Goal: Task Accomplishment & Management: Manage account settings

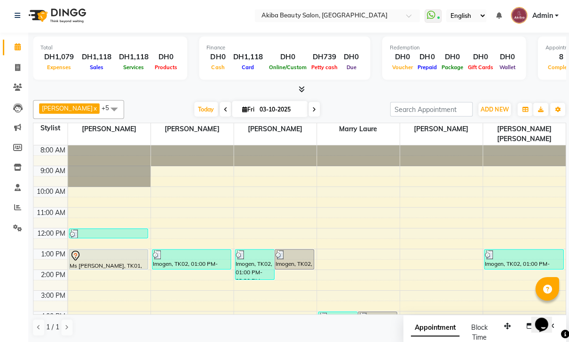
scroll to position [121, 0]
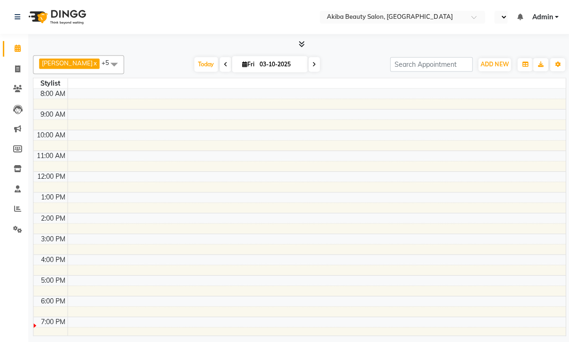
select select "en"
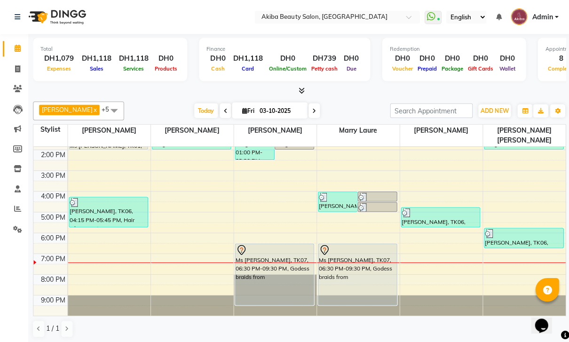
scroll to position [121, 0]
click at [9, 214] on link "Reports" at bounding box center [14, 209] width 23 height 16
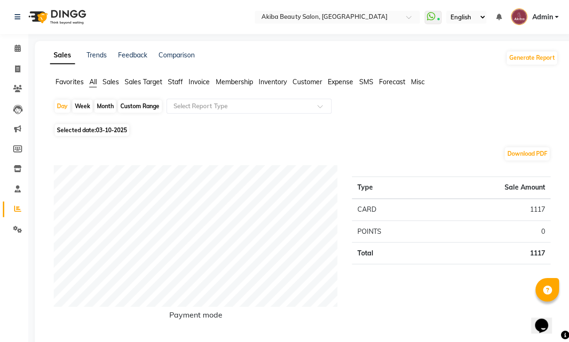
click at [329, 91] on div "Favorites All Sales Sales Target Staff Invoice Membership Inventory Customer Ex…" at bounding box center [303, 86] width 521 height 18
click at [336, 83] on span "Expense" at bounding box center [339, 81] width 25 height 8
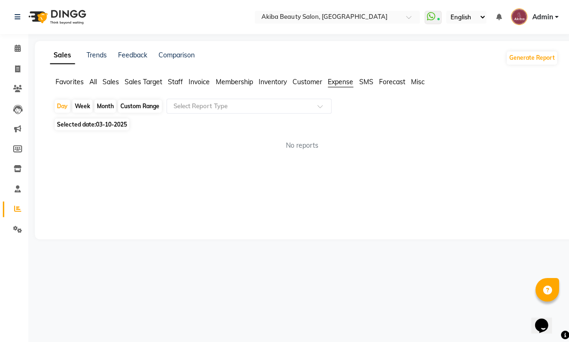
click at [273, 121] on div "Selected date: 03-10-2025" at bounding box center [305, 124] width 503 height 10
click at [199, 119] on div "Day Week Month Custom Range Select Report Type Selected date: [DATE] No reports…" at bounding box center [303, 127] width 507 height 59
click at [82, 112] on div "Week" at bounding box center [82, 105] width 20 height 13
select select "10"
select select "2025"
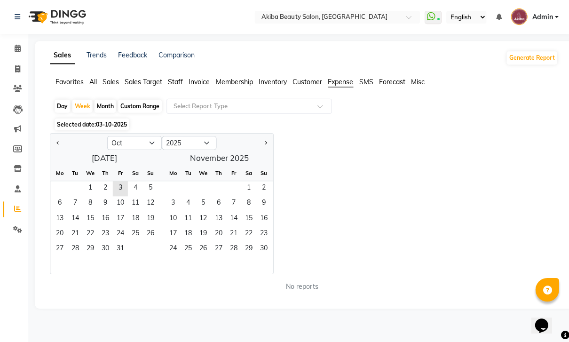
click at [224, 121] on div "Selected date: 03-10-2025" at bounding box center [305, 124] width 503 height 10
click at [88, 190] on span "1" at bounding box center [89, 188] width 15 height 15
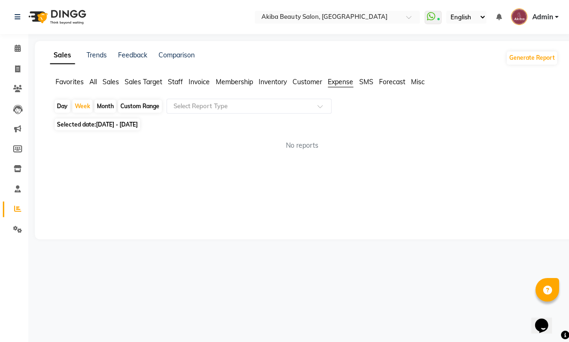
click at [242, 110] on input "text" at bounding box center [238, 105] width 135 height 9
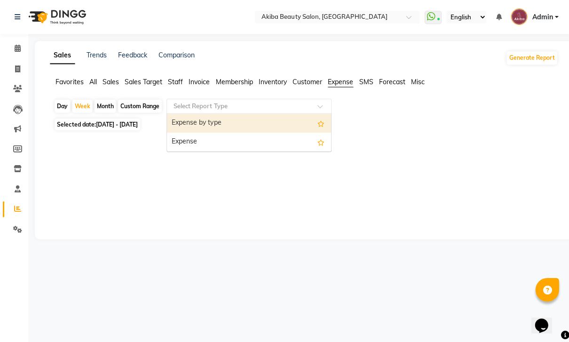
click at [236, 150] on div "Expense" at bounding box center [248, 141] width 164 height 19
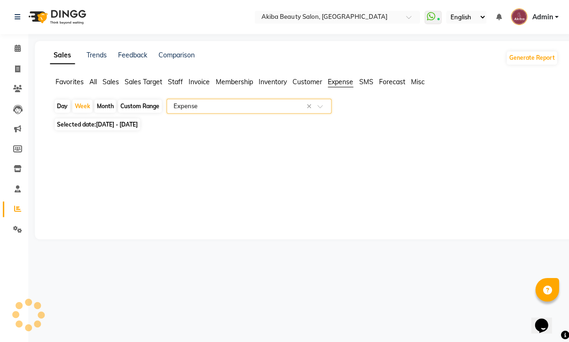
select select "filtered_report"
select select "pdf"
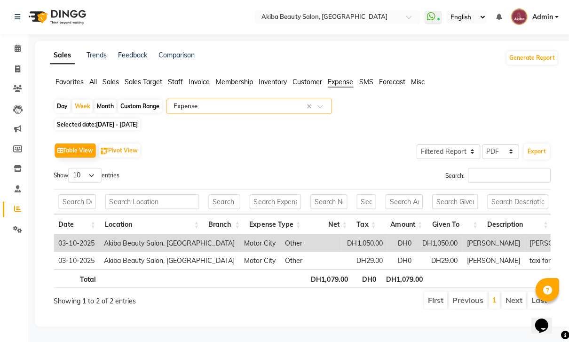
click at [10, 49] on span at bounding box center [17, 48] width 16 height 11
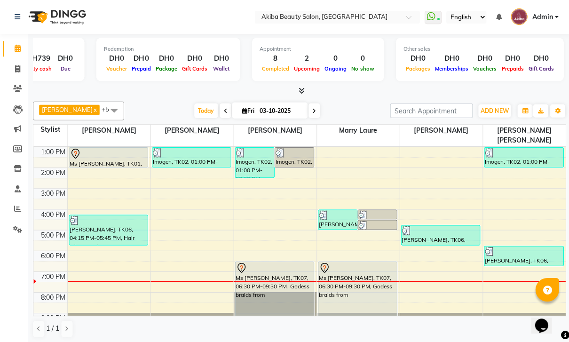
scroll to position [0, 284]
click at [13, 212] on span at bounding box center [17, 208] width 16 height 11
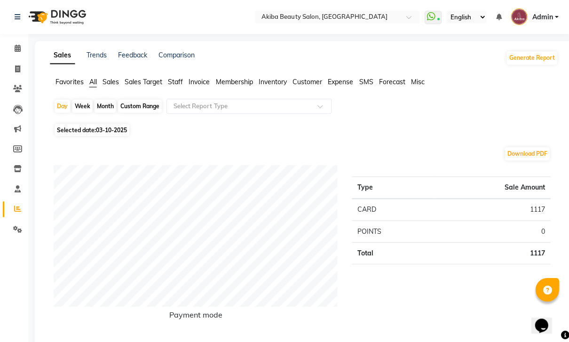
click at [14, 52] on span at bounding box center [17, 48] width 16 height 11
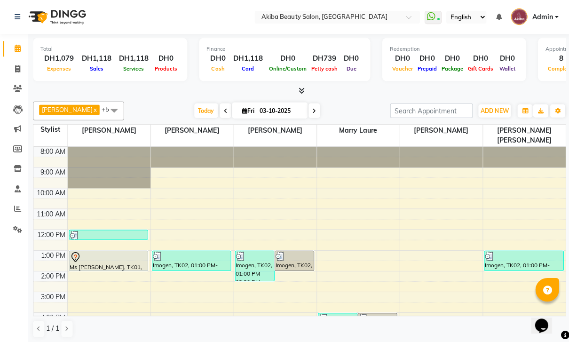
click at [9, 135] on link "Marketing" at bounding box center [14, 129] width 23 height 16
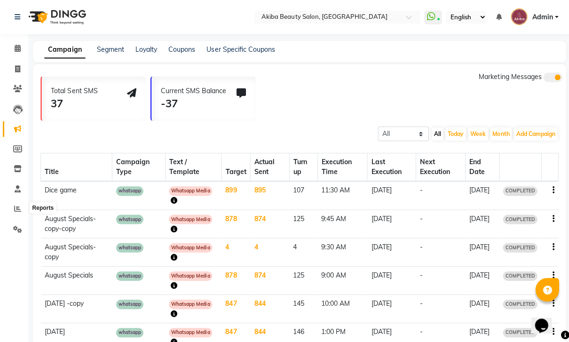
click at [10, 210] on span at bounding box center [17, 208] width 16 height 11
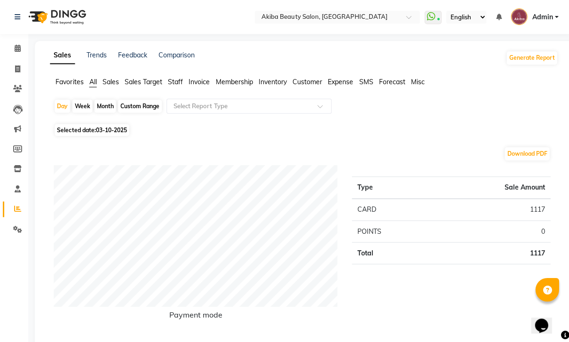
click at [135, 85] on span "Sales Target" at bounding box center [143, 81] width 38 height 8
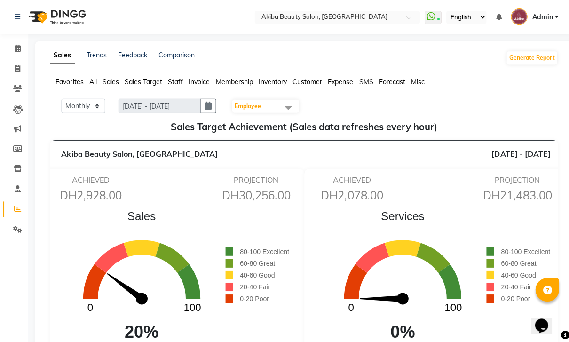
click at [257, 112] on span "Employee" at bounding box center [264, 105] width 67 height 13
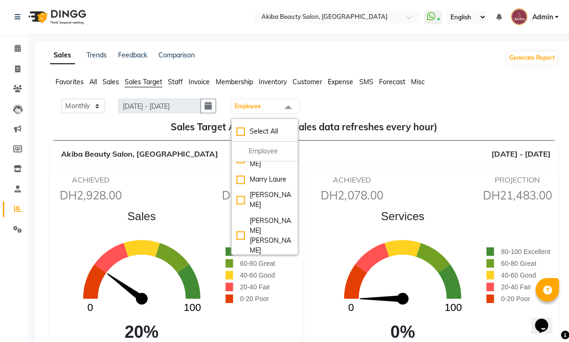
scroll to position [65, 0]
click at [476, 111] on div "Monthly Weekly [DATE] - [DATE] Employee Select All [PERSON_NAME] [PERSON_NAME] …" at bounding box center [303, 105] width 499 height 15
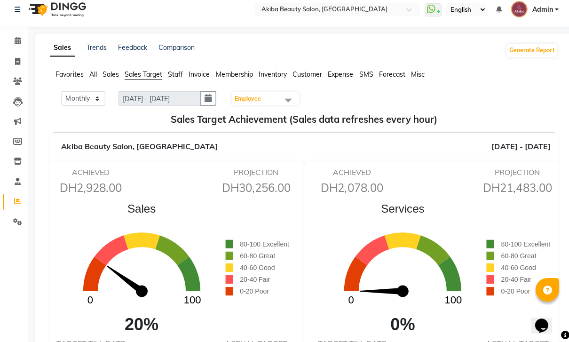
scroll to position [0, 0]
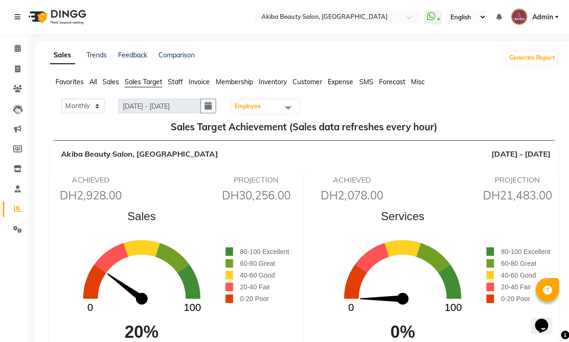
click at [7, 228] on link "Settings" at bounding box center [14, 229] width 23 height 16
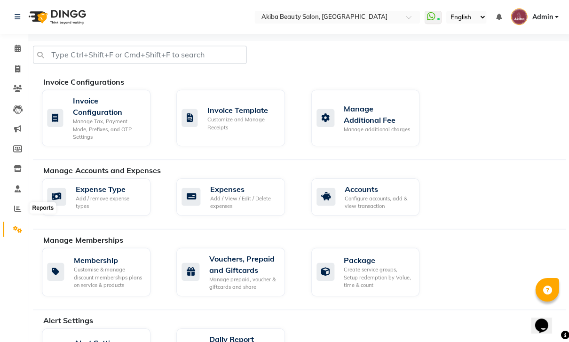
click at [11, 208] on span at bounding box center [17, 208] width 16 height 11
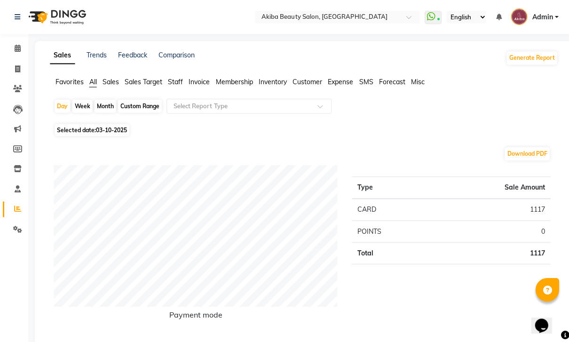
click at [129, 85] on span "Sales Target" at bounding box center [143, 81] width 38 height 8
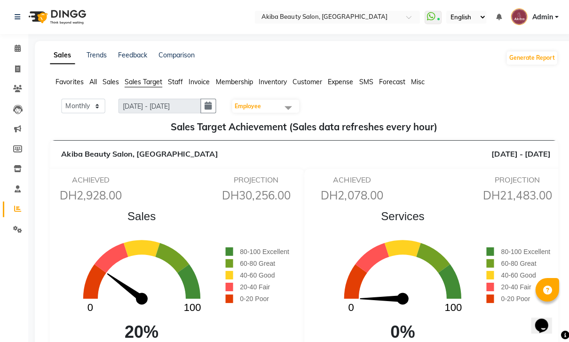
click at [10, 188] on span at bounding box center [17, 188] width 16 height 11
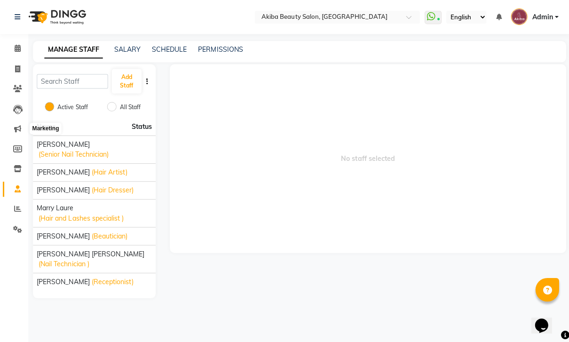
click at [16, 133] on span at bounding box center [17, 128] width 16 height 11
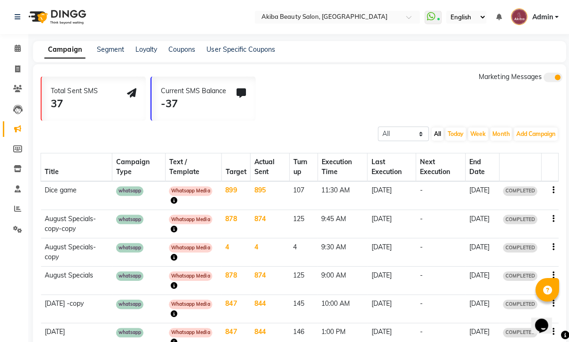
click at [12, 233] on link "Settings" at bounding box center [14, 229] width 23 height 16
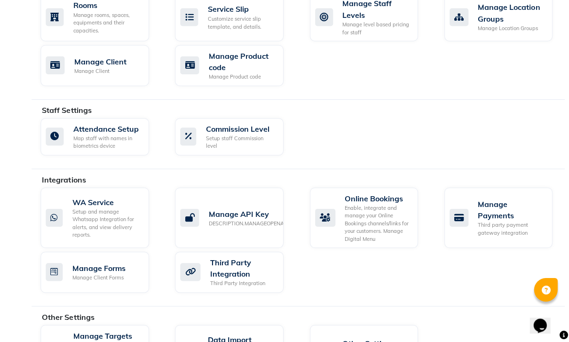
scroll to position [491, 0]
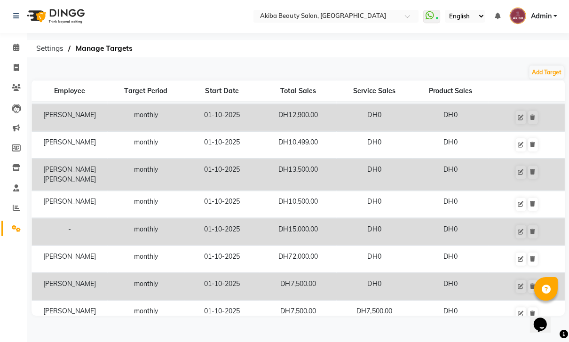
scroll to position [60, 0]
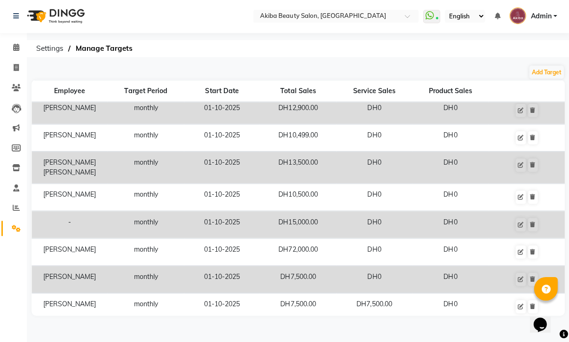
click at [522, 228] on button at bounding box center [520, 224] width 10 height 13
select select "monthly"
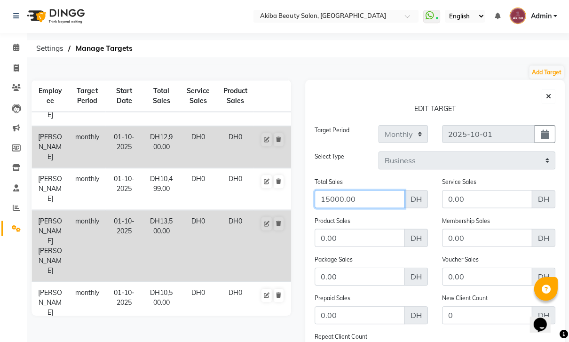
click at [349, 196] on input "15000.00" at bounding box center [360, 199] width 90 height 18
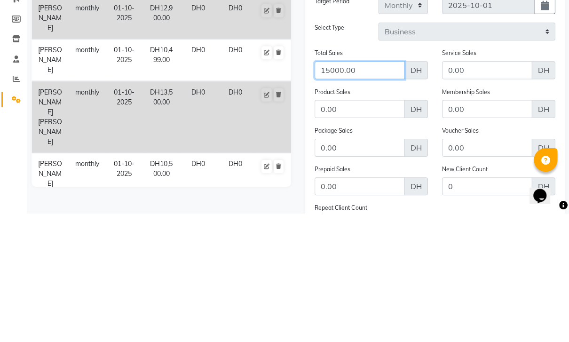
click at [375, 190] on input "15000.00" at bounding box center [360, 199] width 90 height 18
type input "1"
type input "70000"
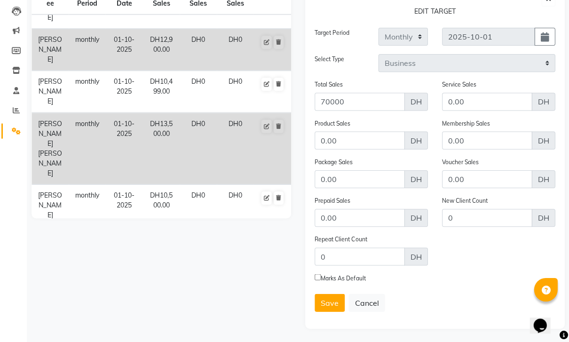
click at [329, 307] on button "Save" at bounding box center [330, 302] width 30 height 18
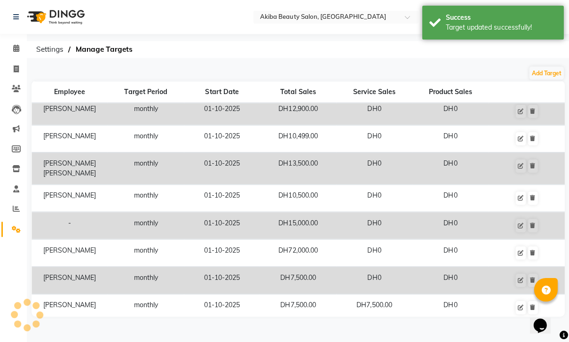
scroll to position [0, 0]
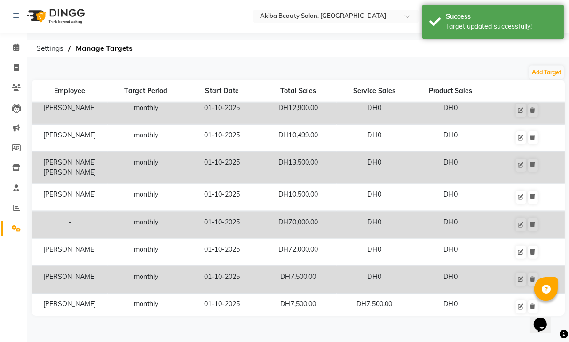
click at [518, 222] on icon at bounding box center [521, 225] width 6 height 6
select select "monthly"
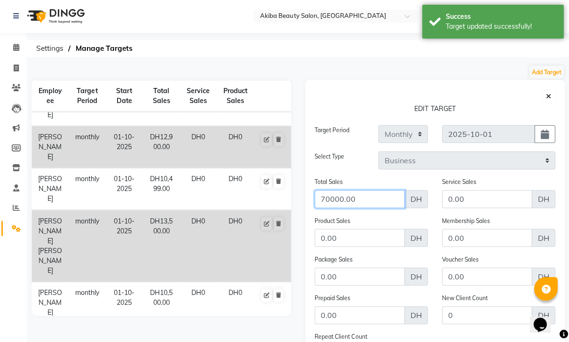
click at [346, 194] on input "70000.00" at bounding box center [360, 199] width 90 height 18
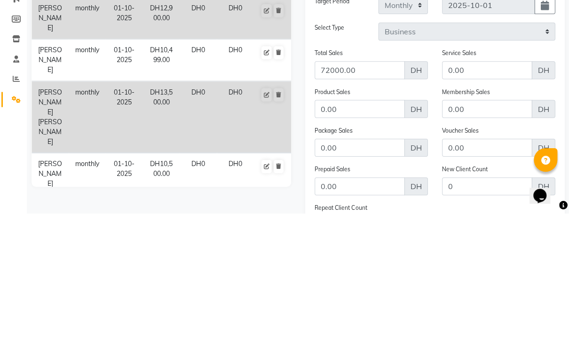
scroll to position [99, 0]
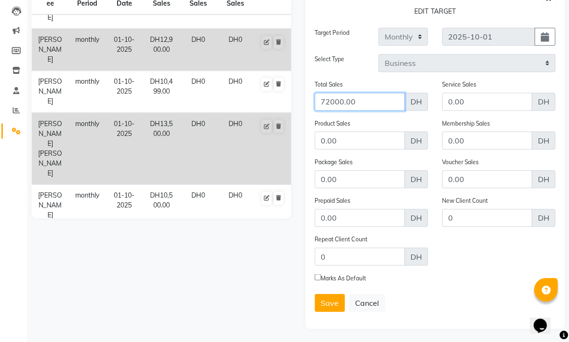
type input "72000.00"
click at [331, 301] on span "Save" at bounding box center [330, 301] width 18 height 9
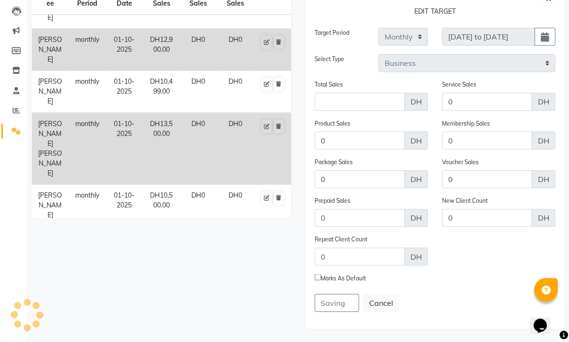
scroll to position [0, 0]
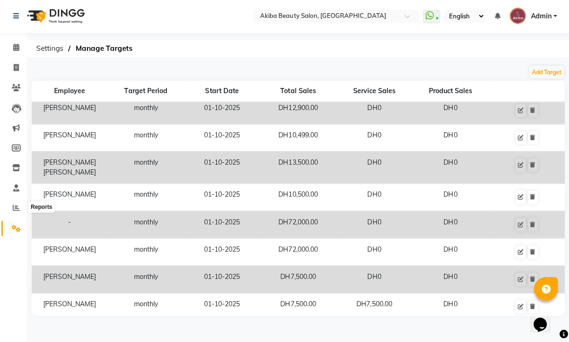
click at [11, 210] on span at bounding box center [17, 208] width 16 height 11
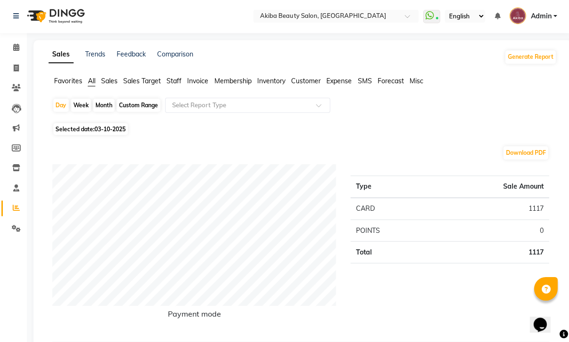
click at [11, 53] on link "Calendar" at bounding box center [14, 49] width 23 height 16
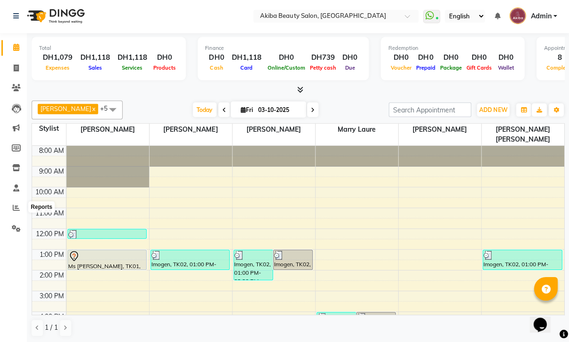
click at [9, 209] on span at bounding box center [17, 208] width 16 height 11
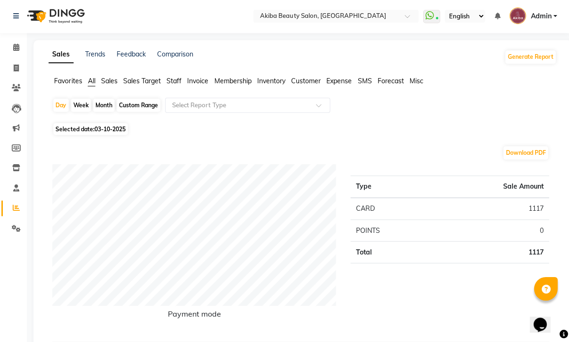
click at [148, 85] on li "Sales Target" at bounding box center [143, 82] width 38 height 10
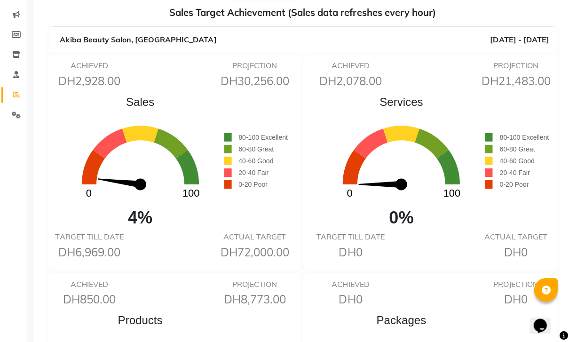
scroll to position [114, 0]
